Goal: Task Accomplishment & Management: Manage account settings

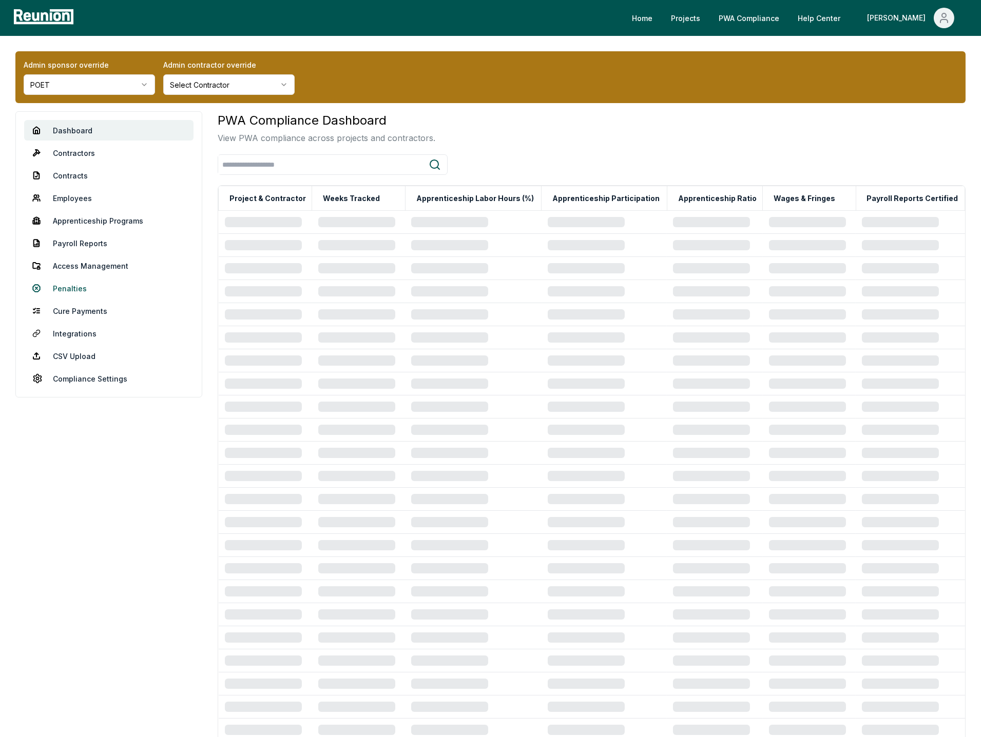
click at [68, 286] on link "Penalties" at bounding box center [108, 288] width 169 height 21
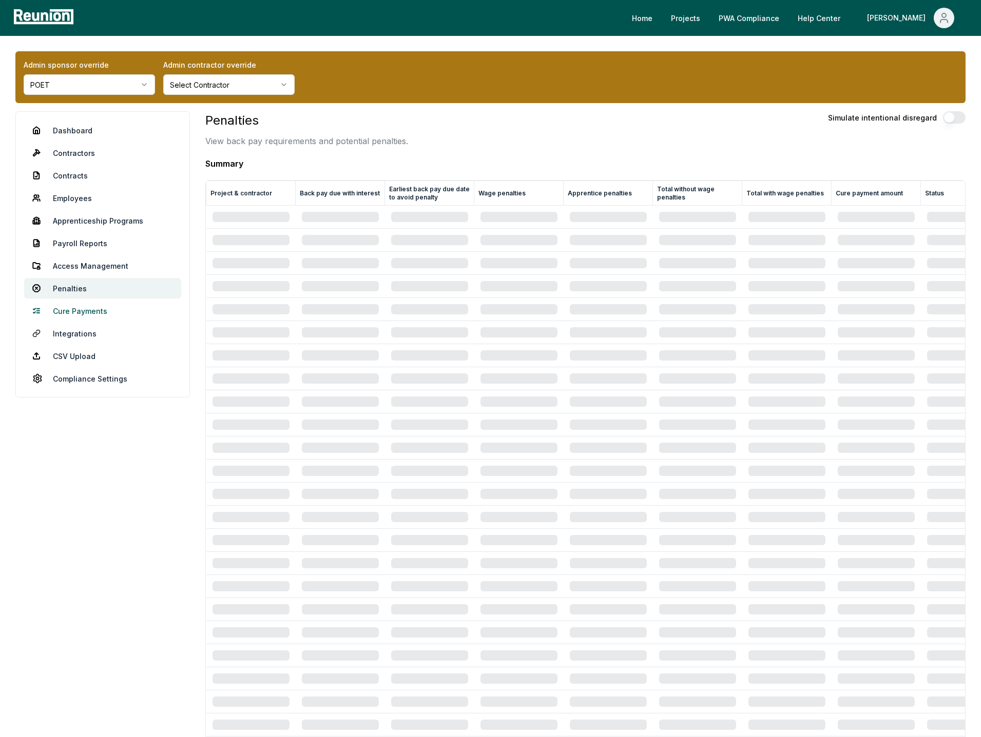
click at [83, 309] on link "Cure Payments" at bounding box center [102, 311] width 157 height 21
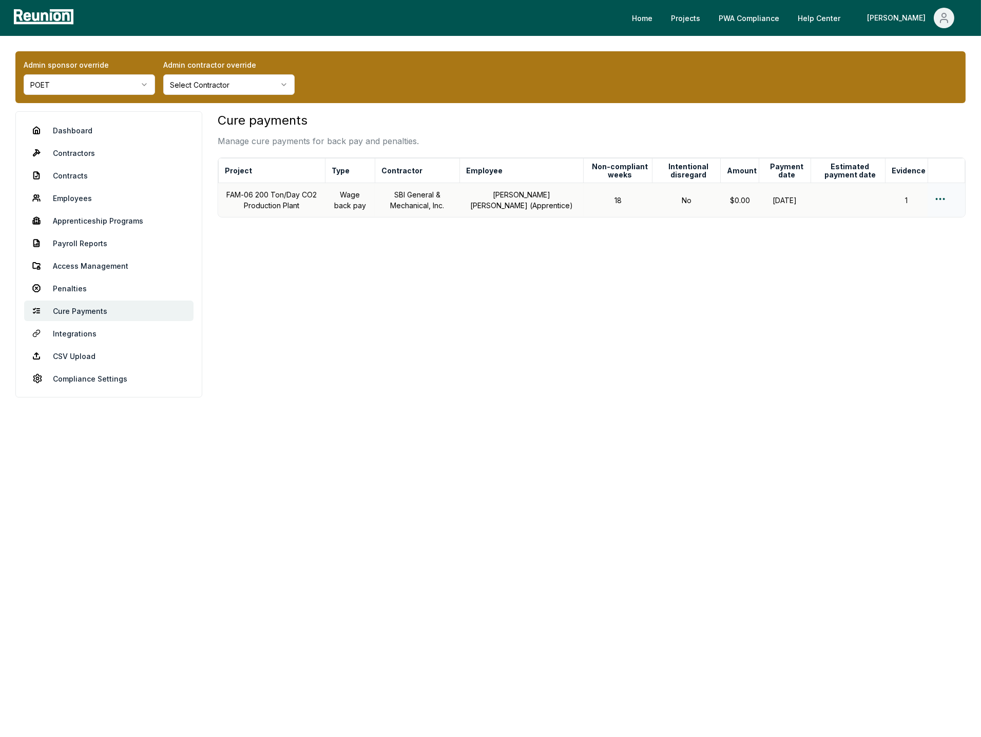
click at [940, 197] on html "Please visit us on your desktop We're working on making our marketplace mobile-…" at bounding box center [490, 368] width 981 height 737
click at [906, 241] on div "Edit cure payment" at bounding box center [924, 239] width 98 height 17
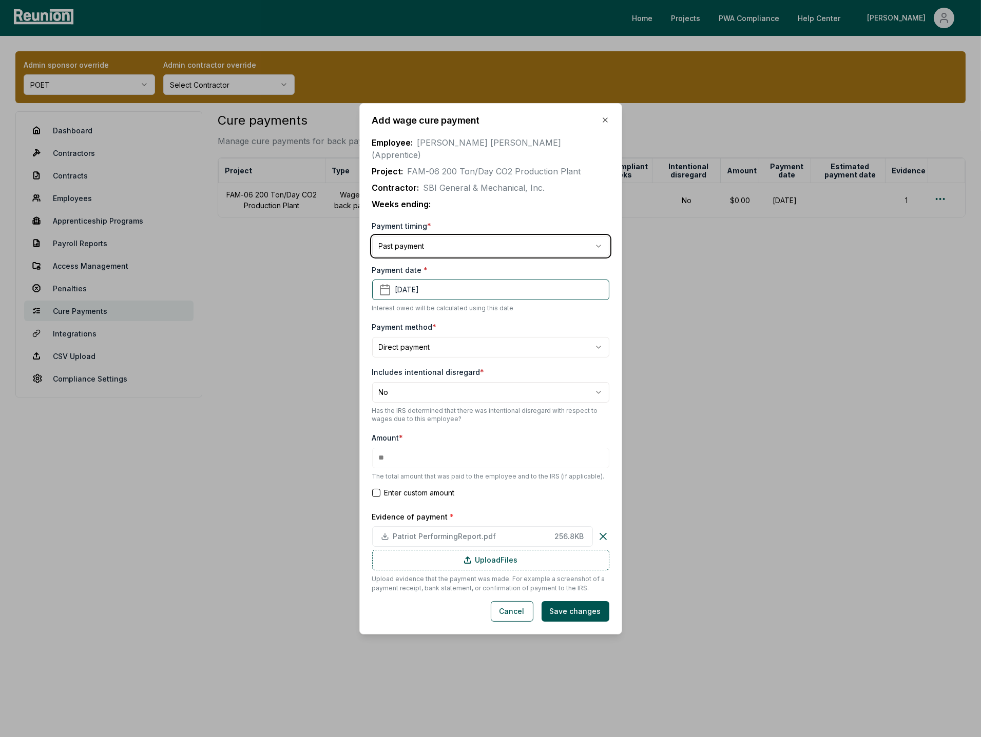
type input "*"
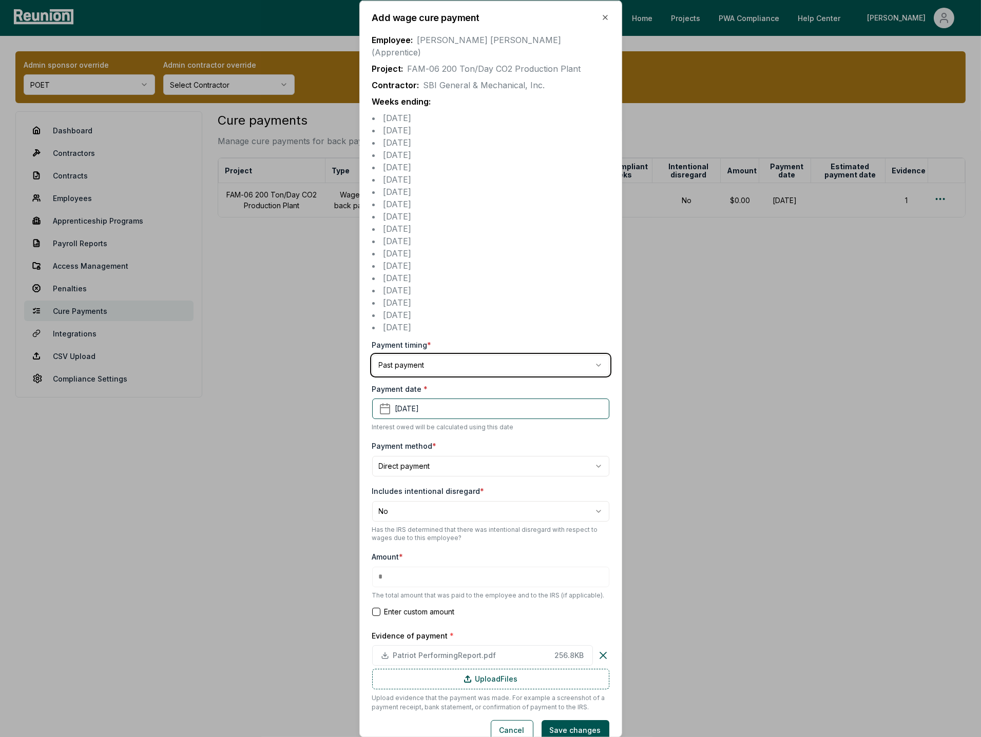
scroll to position [4, 0]
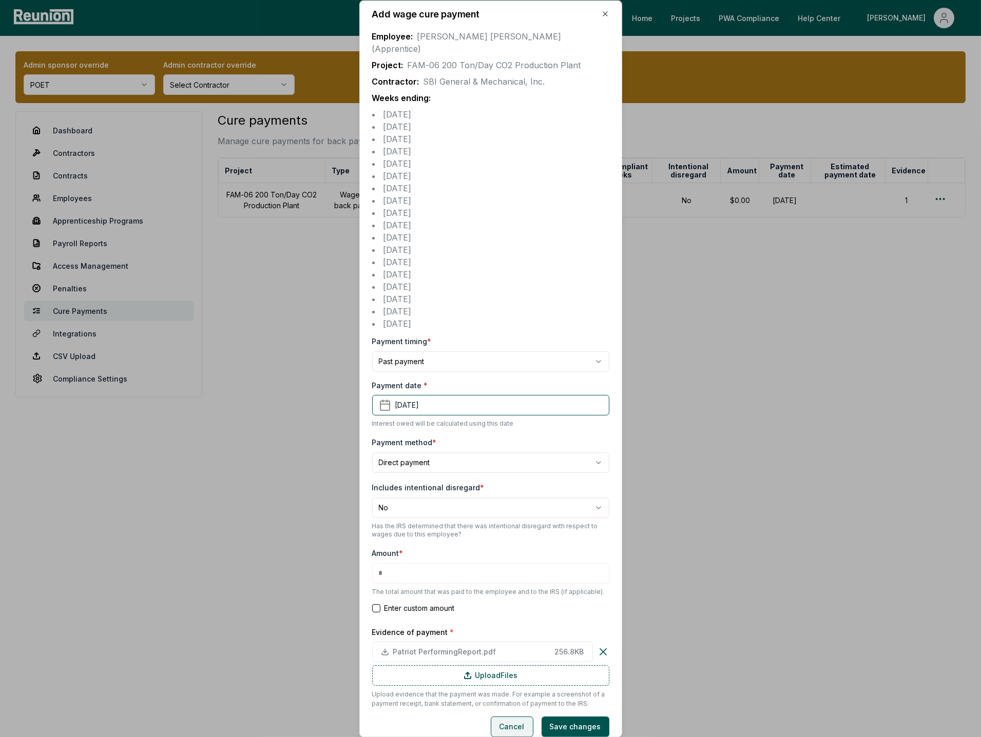
click at [511, 716] on button "Cancel" at bounding box center [512, 726] width 43 height 21
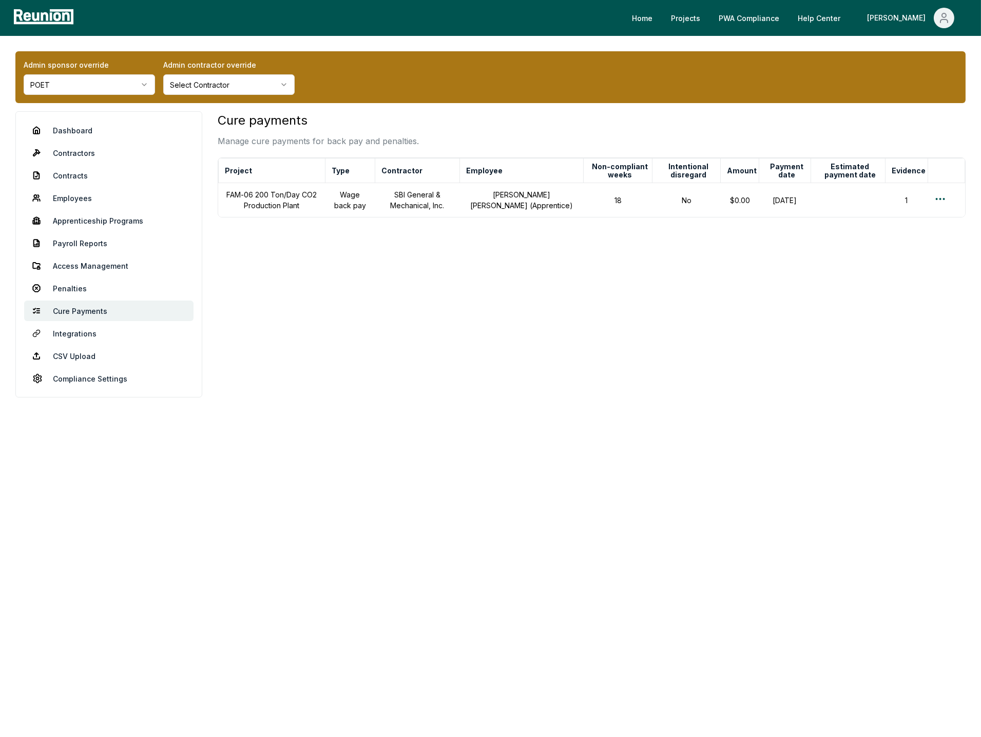
click at [387, 416] on body "Please visit us on your desktop We're working on making our marketplace mobile-…" at bounding box center [490, 368] width 981 height 737
click at [88, 128] on link "Dashboard" at bounding box center [108, 130] width 169 height 21
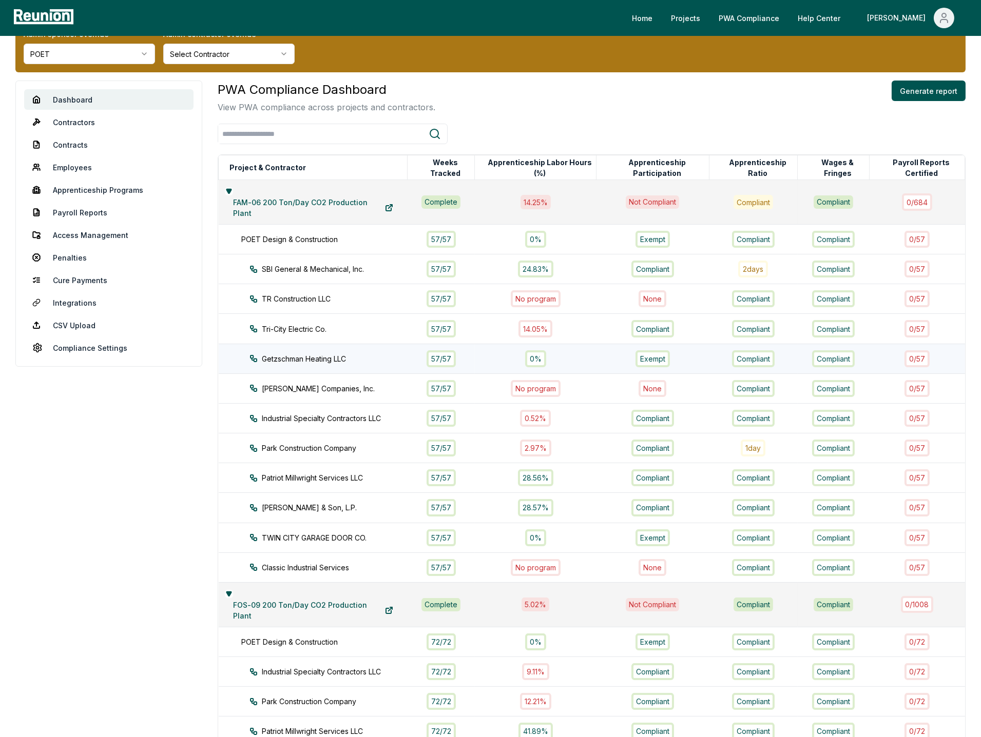
scroll to position [32, 0]
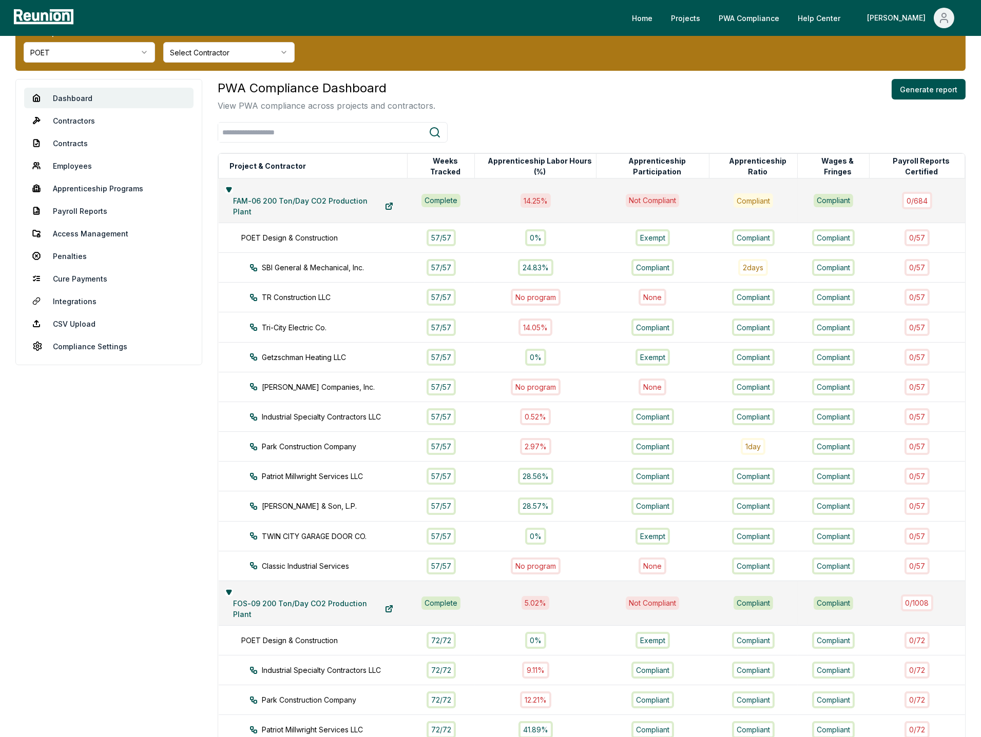
click at [566, 109] on div "PWA Compliance Dashboard View PWA compliance across projects and contractors. G…" at bounding box center [592, 95] width 748 height 33
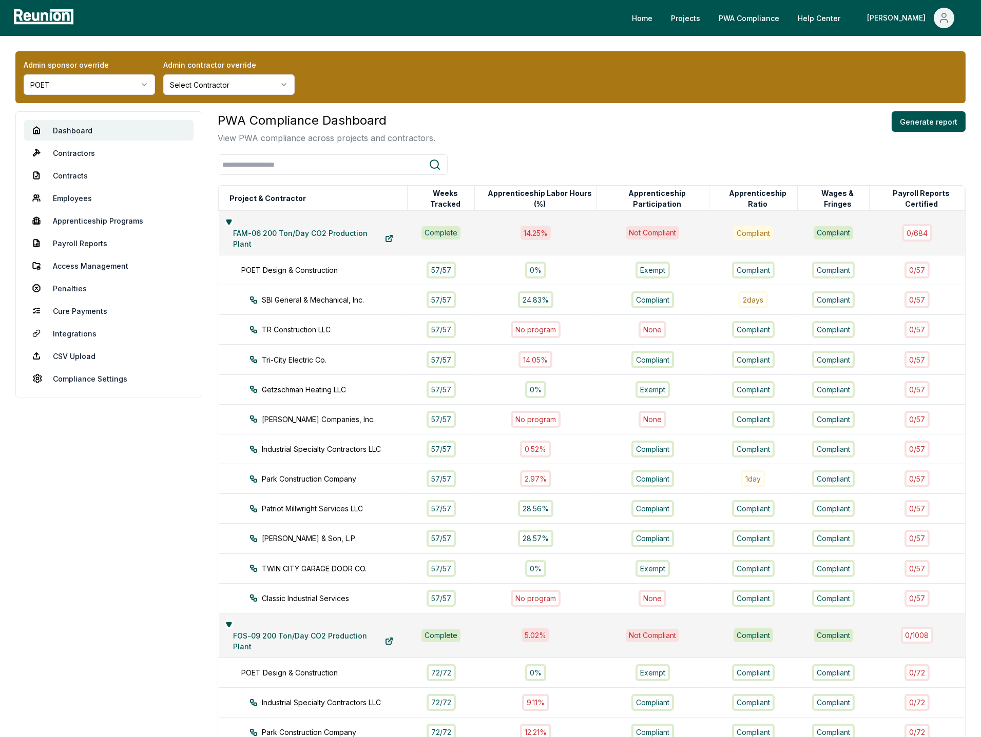
click at [679, 127] on div "PWA Compliance Dashboard View PWA compliance across projects and contractors. G…" at bounding box center [592, 127] width 748 height 33
